Goal: Task Accomplishment & Management: Manage account settings

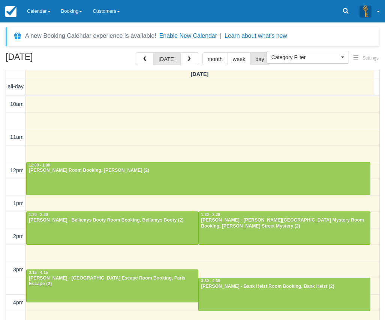
select select
click at [39, 14] on link "Calendar" at bounding box center [39, 11] width 34 height 22
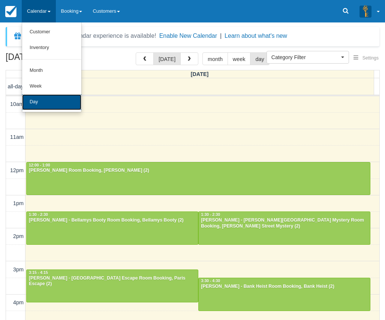
click at [54, 103] on link "Day" at bounding box center [51, 102] width 59 height 16
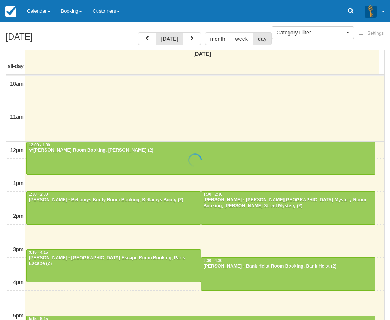
select select
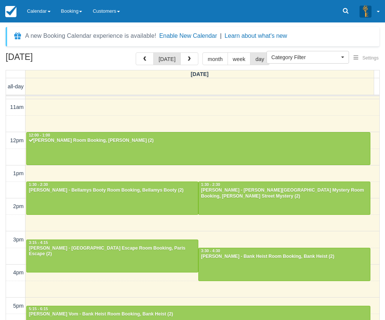
scroll to position [25, 0]
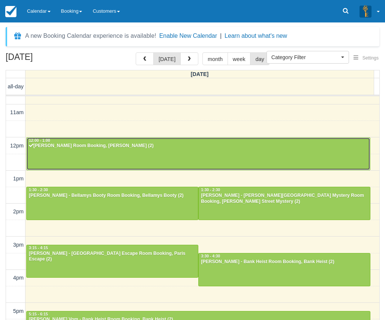
click at [154, 151] on div at bounding box center [198, 154] width 343 height 32
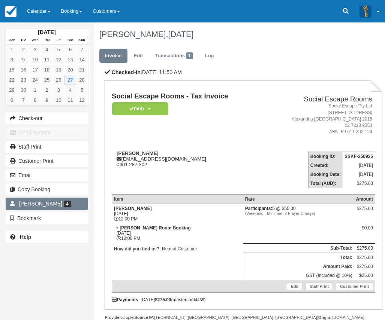
click at [68, 201] on link "Ben Stanic 4" at bounding box center [47, 204] width 82 height 12
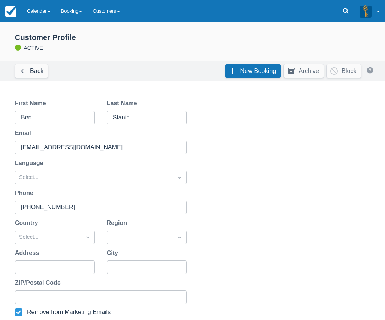
click at [39, 13] on link "Calendar" at bounding box center [39, 11] width 34 height 22
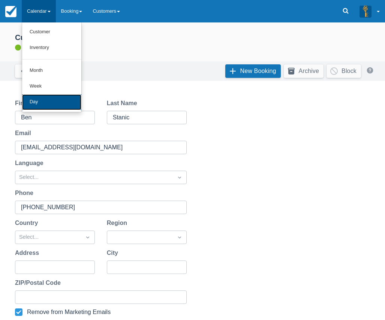
click at [55, 105] on link "Day" at bounding box center [51, 102] width 59 height 16
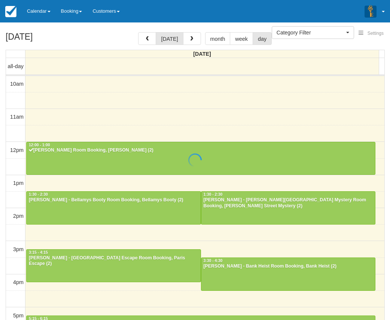
select select
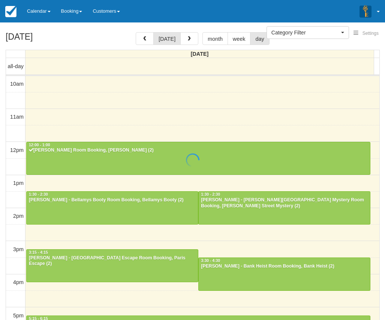
scroll to position [100, 0]
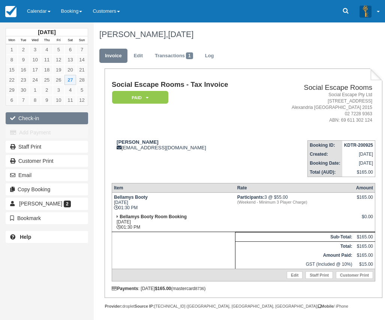
click at [45, 119] on button "Check-in" at bounding box center [47, 118] width 82 height 12
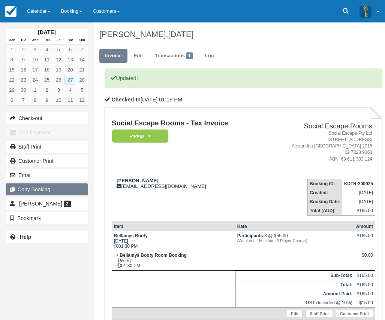
click at [61, 191] on button "Copy Booking" at bounding box center [47, 189] width 82 height 12
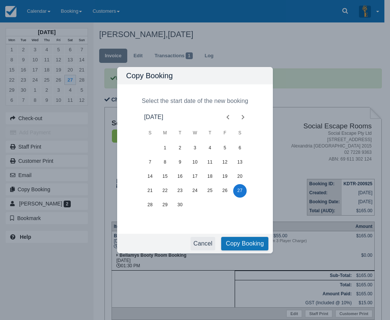
click at [210, 246] on button "Cancel" at bounding box center [203, 243] width 25 height 13
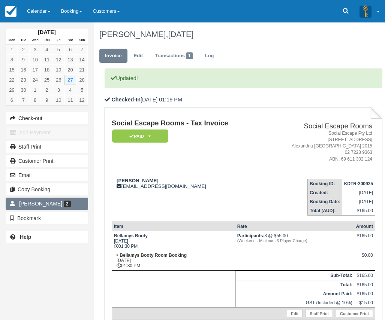
click at [62, 204] on link "Jess Butler 2" at bounding box center [47, 204] width 82 height 12
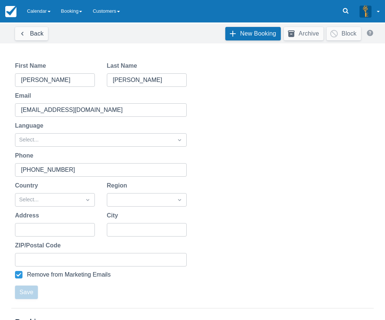
scroll to position [159, 0]
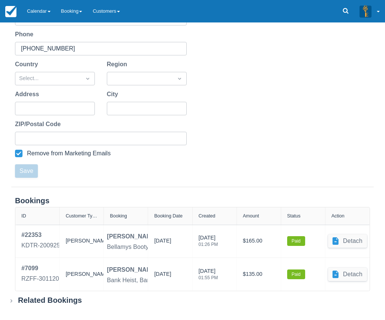
click at [48, 303] on div "Related Bookings" at bounding box center [50, 300] width 64 height 9
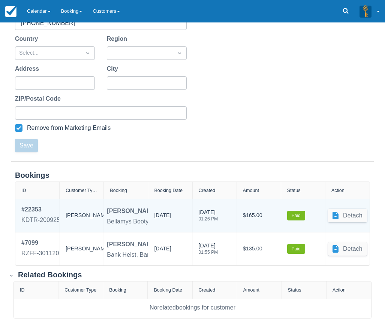
scroll to position [196, 0]
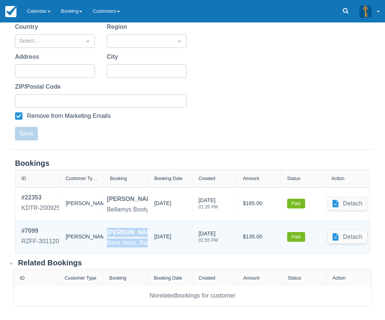
drag, startPoint x: 107, startPoint y: 233, endPoint x: 151, endPoint y: 248, distance: 46.4
click at [151, 248] on div "# 7099 RZFF-301120 [PERSON_NAME] [PERSON_NAME] Bank Heist, Bank Heist Room Book…" at bounding box center [192, 237] width 354 height 33
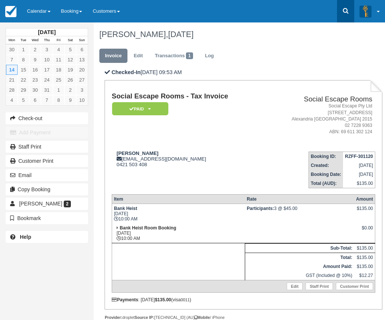
click at [342, 6] on link at bounding box center [345, 11] width 17 height 22
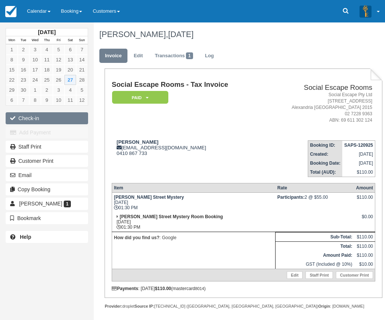
click at [66, 116] on button "Check-in" at bounding box center [47, 118] width 82 height 12
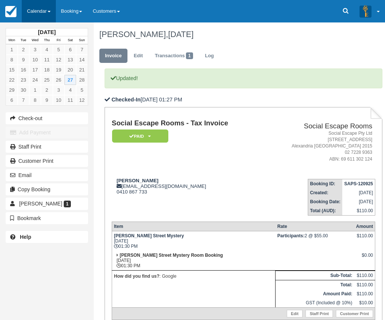
click at [38, 6] on link "Calendar" at bounding box center [39, 11] width 34 height 22
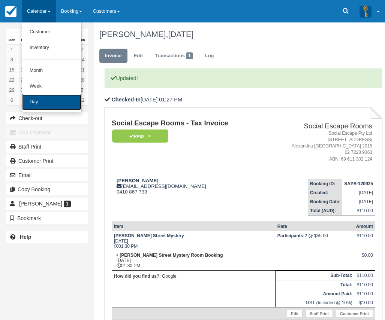
click at [55, 106] on link "Day" at bounding box center [51, 102] width 59 height 16
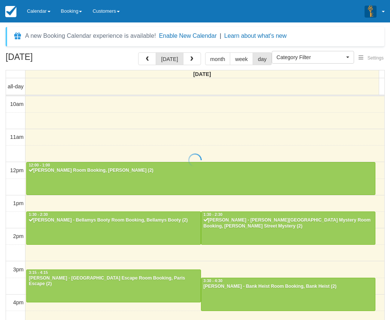
select select
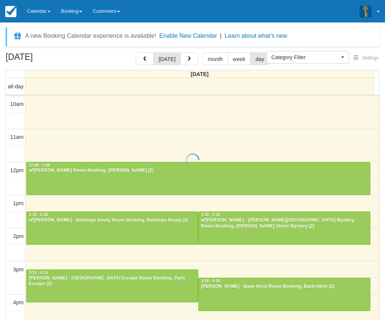
scroll to position [100, 0]
